Goal: Information Seeking & Learning: Learn about a topic

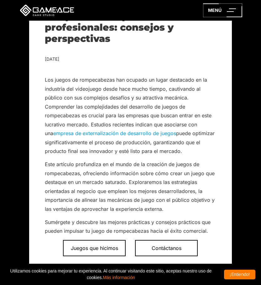
scroll to position [124, 0]
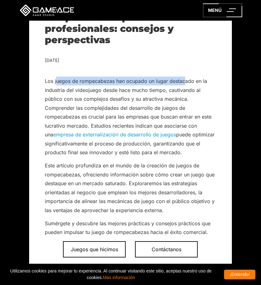
drag, startPoint x: 57, startPoint y: 82, endPoint x: 186, endPoint y: 82, distance: 129.4
click at [186, 82] on font "Los juegos de rompecabezas han ocupado un lugar destacado en la industria del v…" at bounding box center [128, 108] width 167 height 60
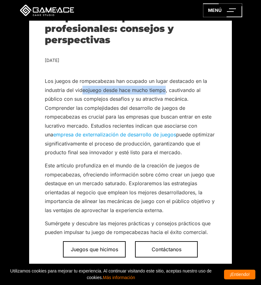
drag, startPoint x: 83, startPoint y: 91, endPoint x: 165, endPoint y: 89, distance: 81.5
click at [165, 89] on font "Los juegos de rompecabezas han ocupado un lugar destacado en la industria del v…" at bounding box center [128, 108] width 167 height 60
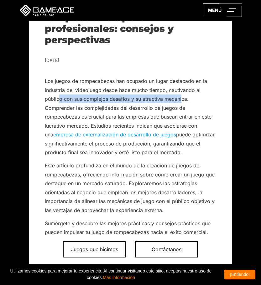
drag, startPoint x: 60, startPoint y: 100, endPoint x: 181, endPoint y: 99, distance: 120.9
click at [181, 99] on font "Los juegos de rompecabezas han ocupado un lugar destacado en la industria del v…" at bounding box center [128, 108] width 167 height 60
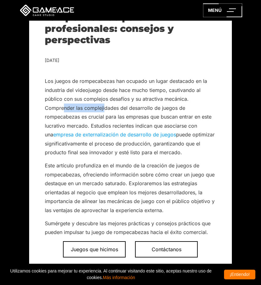
drag, startPoint x: 63, startPoint y: 106, endPoint x: 105, endPoint y: 109, distance: 41.8
click at [105, 109] on font "Los juegos de rompecabezas han ocupado un lugar destacado en la industria del v…" at bounding box center [128, 108] width 167 height 60
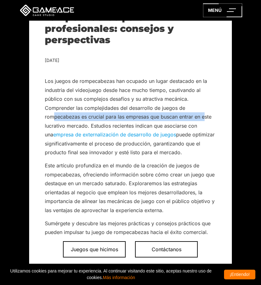
drag, startPoint x: 53, startPoint y: 118, endPoint x: 206, endPoint y: 118, distance: 152.3
click at [206, 118] on font "Los juegos de rompecabezas han ocupado un lugar destacado en la industria del v…" at bounding box center [128, 108] width 167 height 60
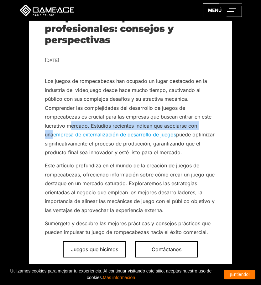
drag, startPoint x: 69, startPoint y: 126, endPoint x: 207, endPoint y: 124, distance: 137.6
click at [207, 124] on font "Los juegos de rompecabezas han ocupado un lugar destacado en la industria del v…" at bounding box center [128, 108] width 167 height 60
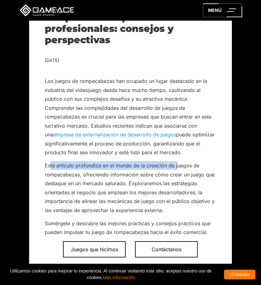
drag, startPoint x: 50, startPoint y: 164, endPoint x: 178, endPoint y: 164, distance: 127.5
click at [178, 164] on font "Este artículo profundiza en el mundo de la creación de juegos de rompecabezas, …" at bounding box center [130, 188] width 170 height 51
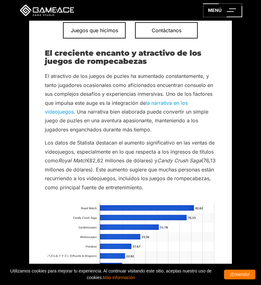
scroll to position [375, 0]
